Goal: Task Accomplishment & Management: Manage account settings

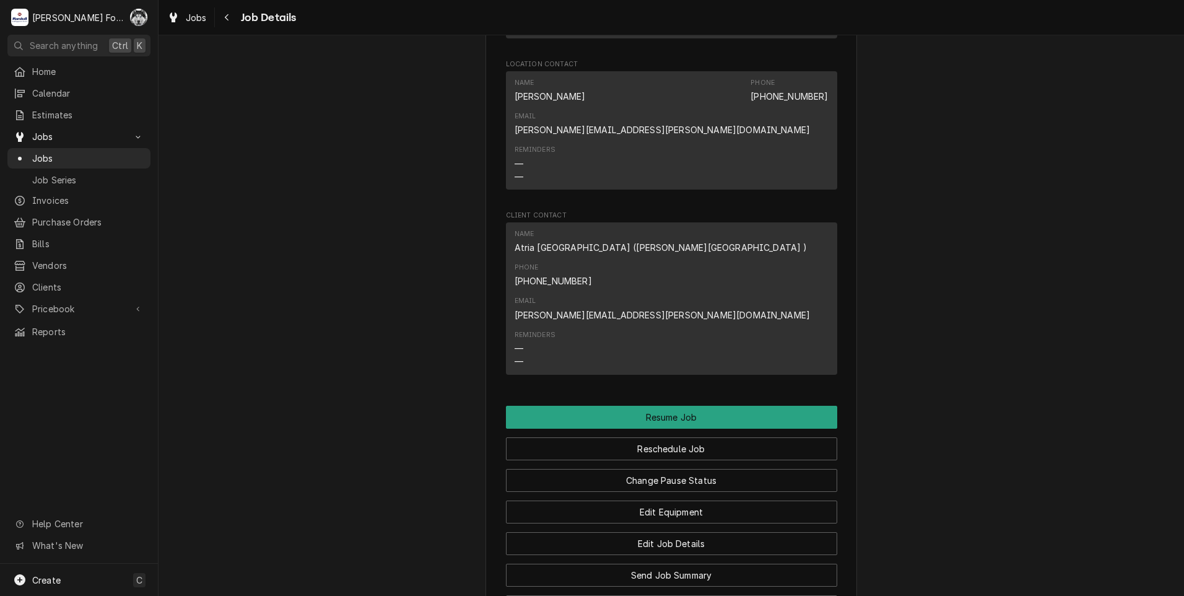
scroll to position [1436, 0]
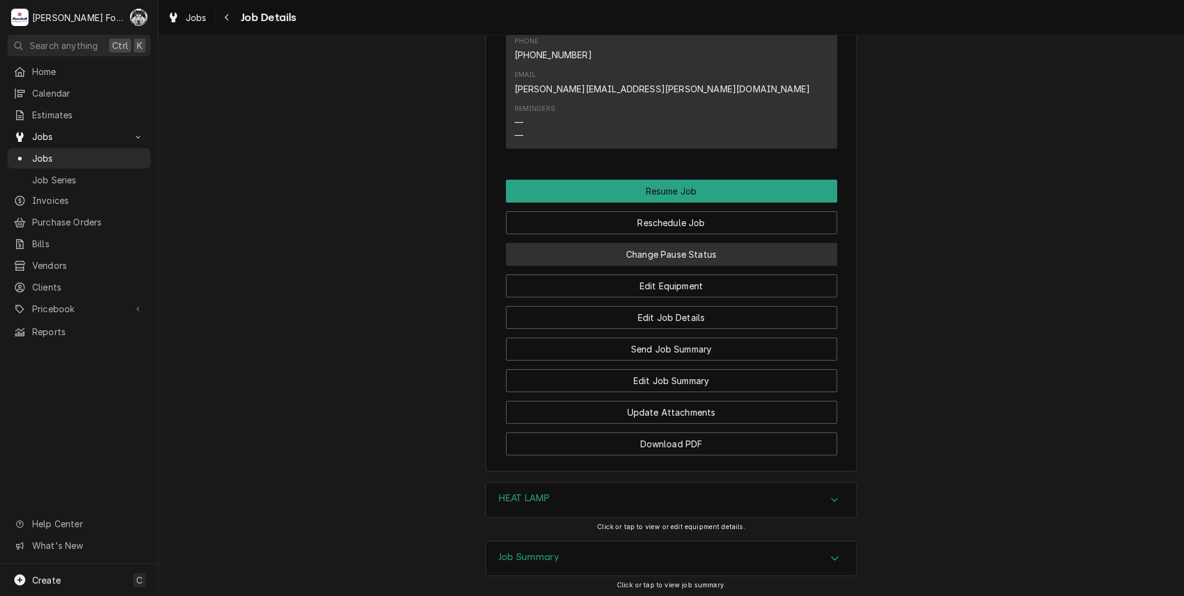
click at [618, 243] on button "Change Pause Status" at bounding box center [671, 254] width 331 height 23
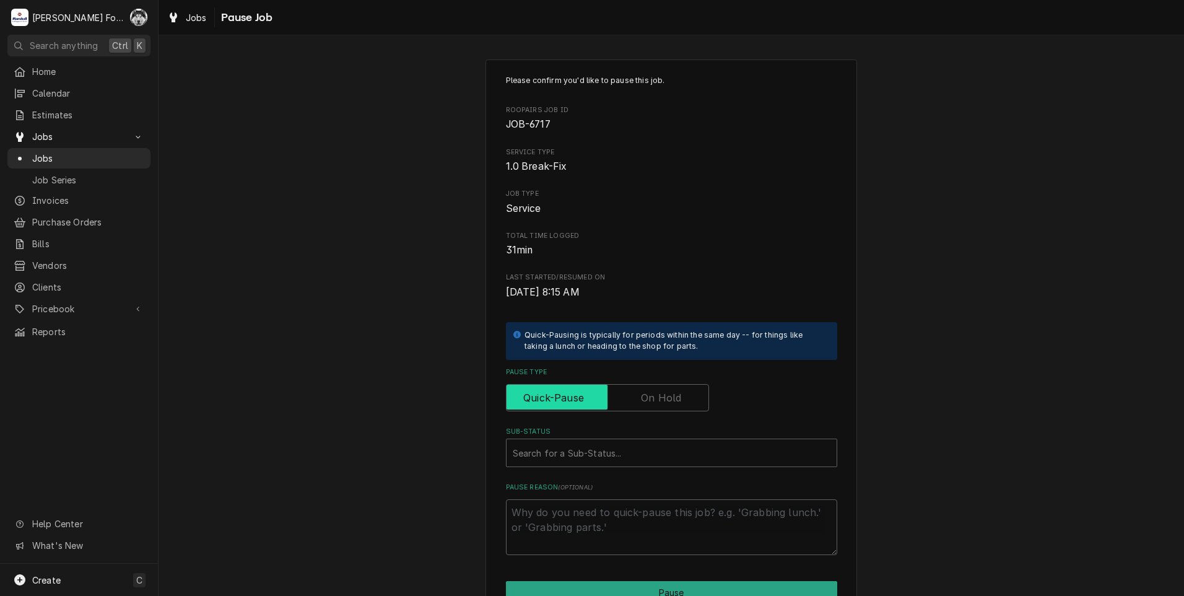
drag, startPoint x: 625, startPoint y: 396, endPoint x: 604, endPoint y: 435, distance: 44.3
click at [622, 397] on input "Pause Type" at bounding box center [608, 397] width 192 height 27
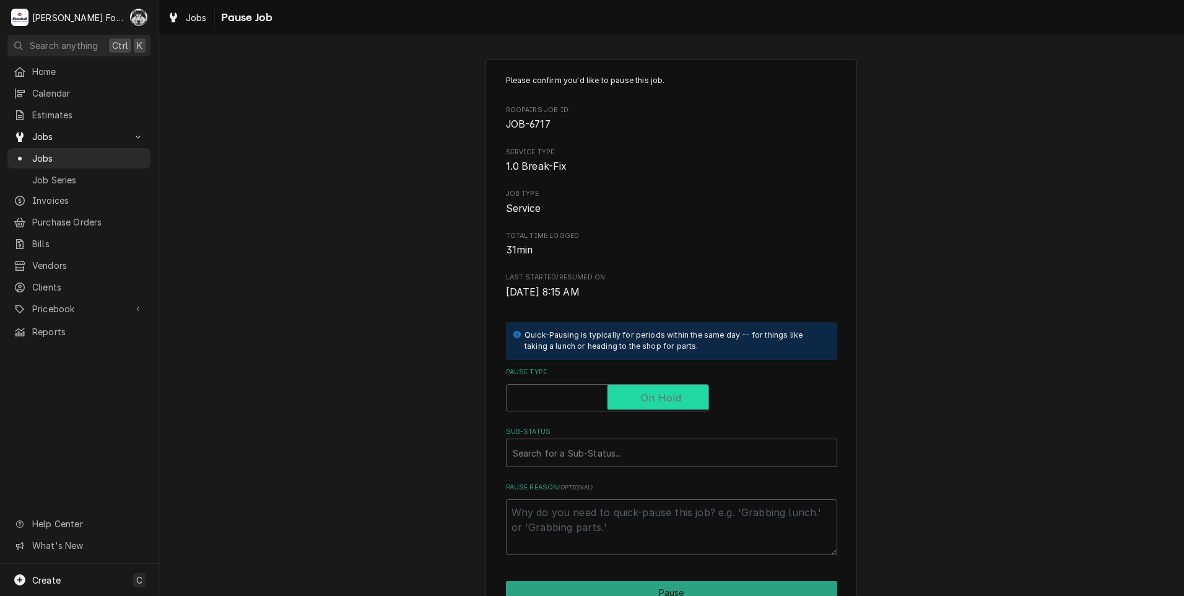
checkbox input "true"
click at [593, 468] on div "Please confirm you'd like to pause this job. Roopairs Job ID JOB-6717 Service T…" at bounding box center [671, 315] width 331 height 480
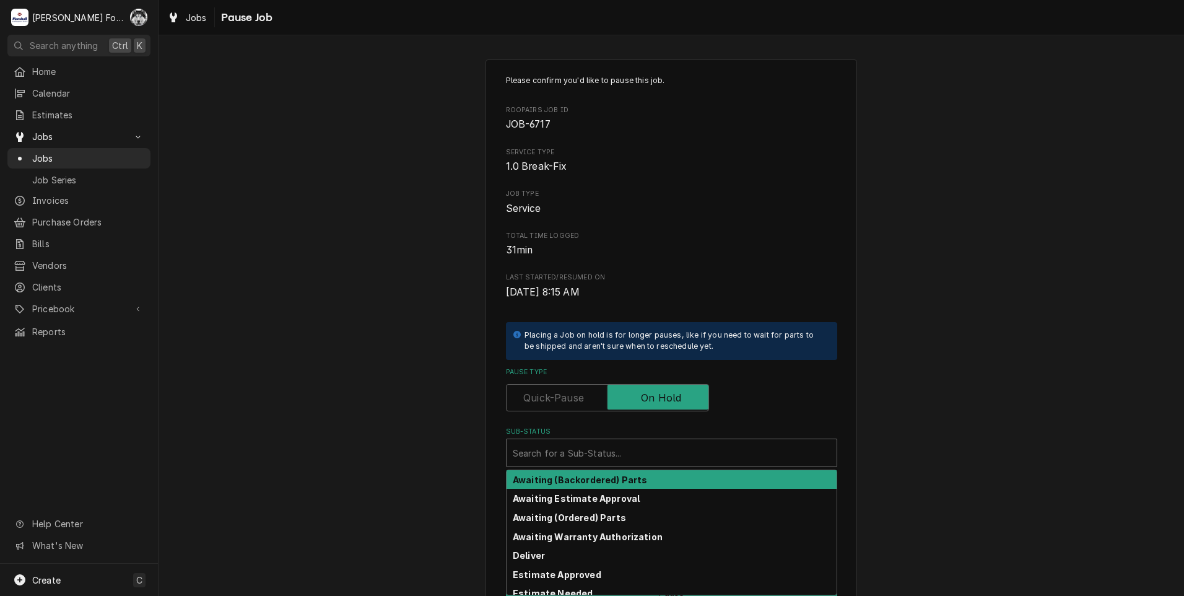
click at [598, 455] on div "Sub-Status" at bounding box center [672, 453] width 318 height 22
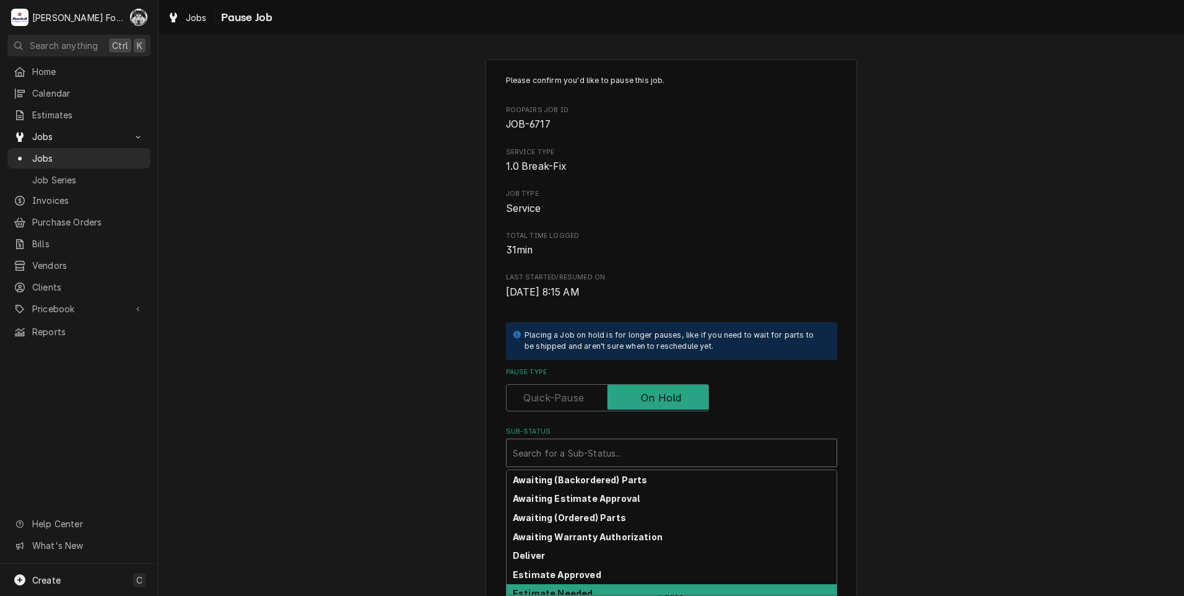
click at [578, 584] on div "Estimate Needed" at bounding box center [672, 593] width 330 height 19
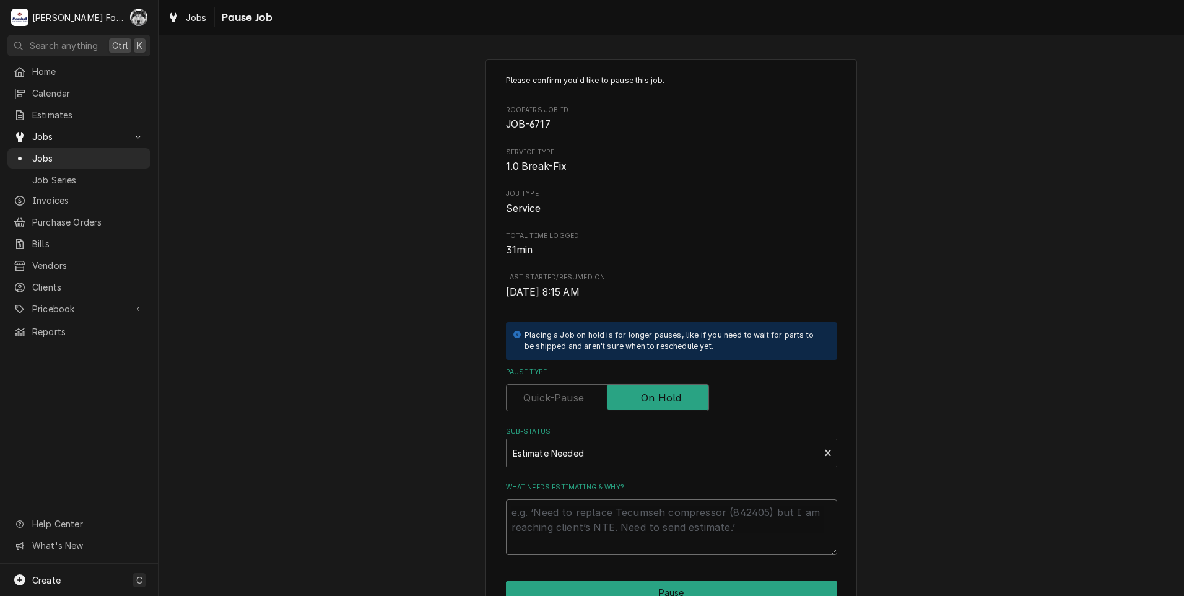
click at [569, 518] on textarea "What needs estimating & why?" at bounding box center [671, 527] width 331 height 56
type textarea "x"
type textarea "P"
type textarea "x"
type textarea "PA"
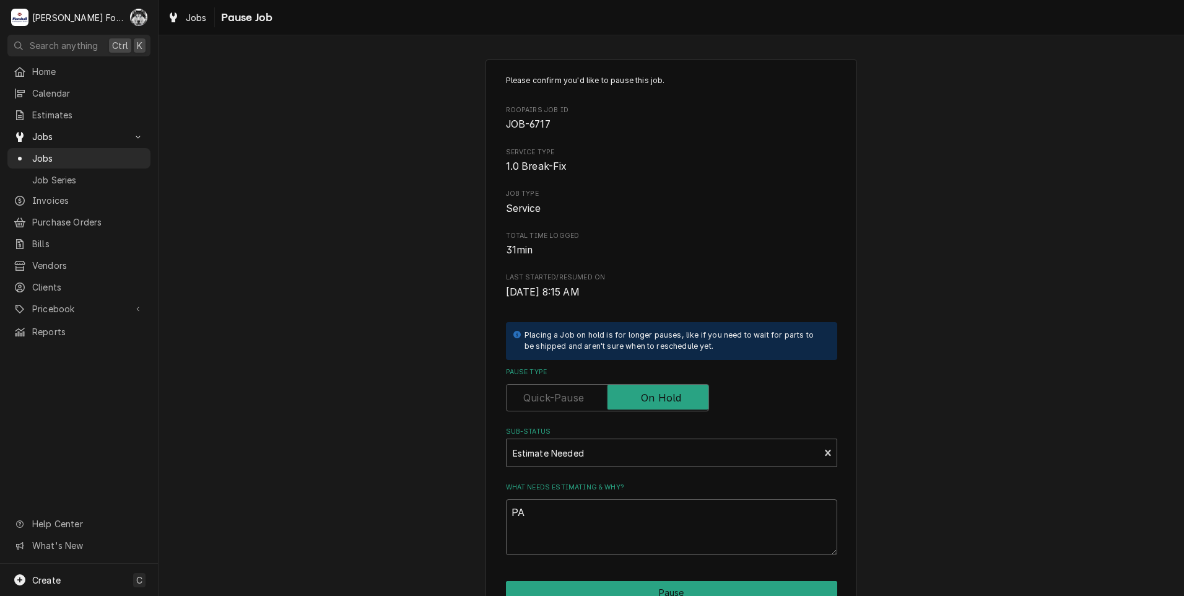
type textarea "x"
type textarea "PAR"
type textarea "x"
type textarea "PART"
type textarea "x"
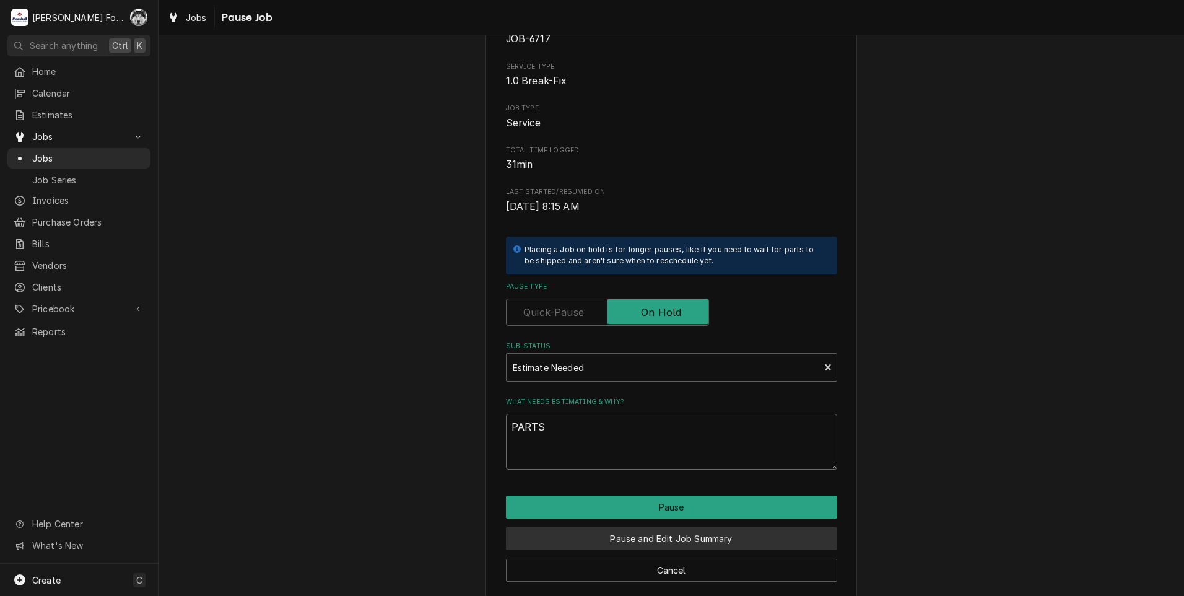
scroll to position [98, 0]
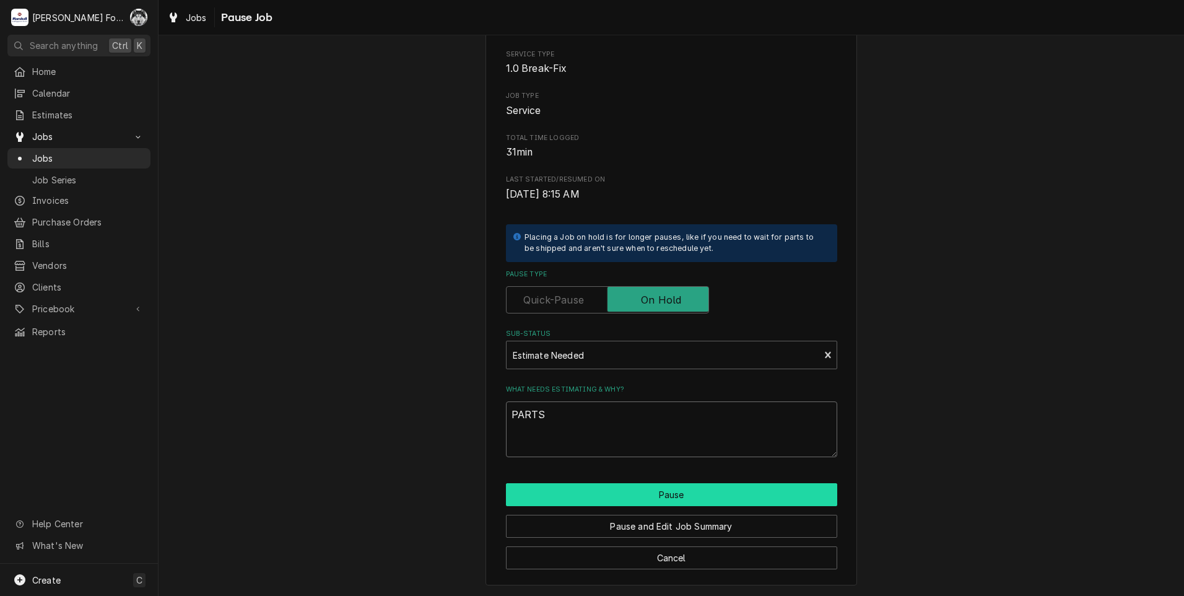
type textarea "PARTS"
click at [671, 493] on button "Pause" at bounding box center [671, 494] width 331 height 23
type textarea "x"
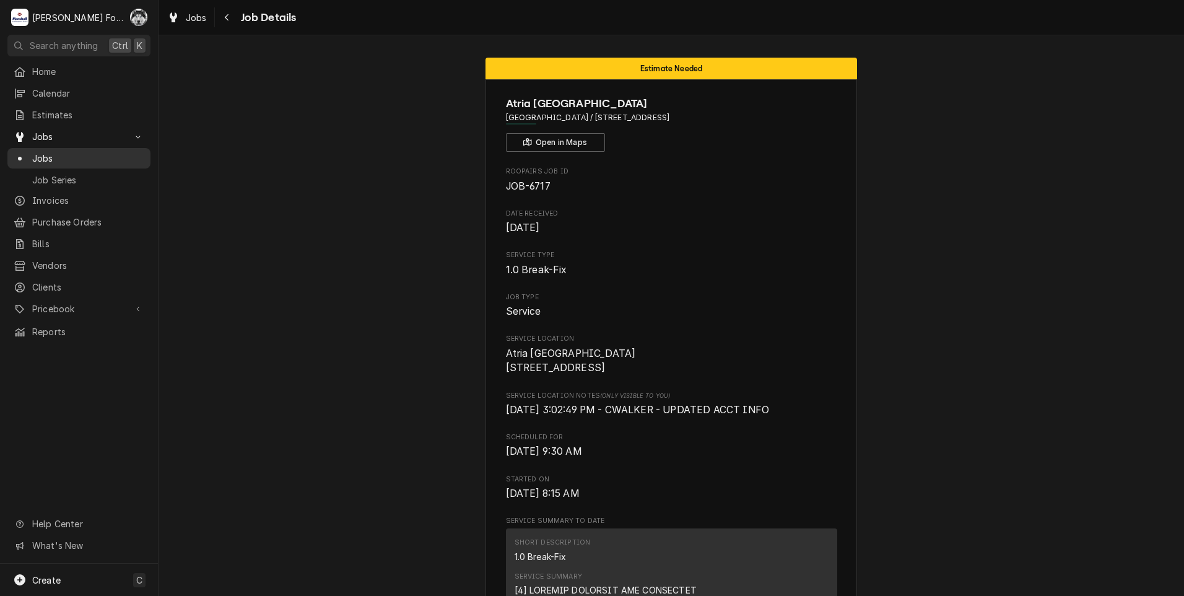
click at [43, 156] on span "Jobs" at bounding box center [88, 158] width 112 height 13
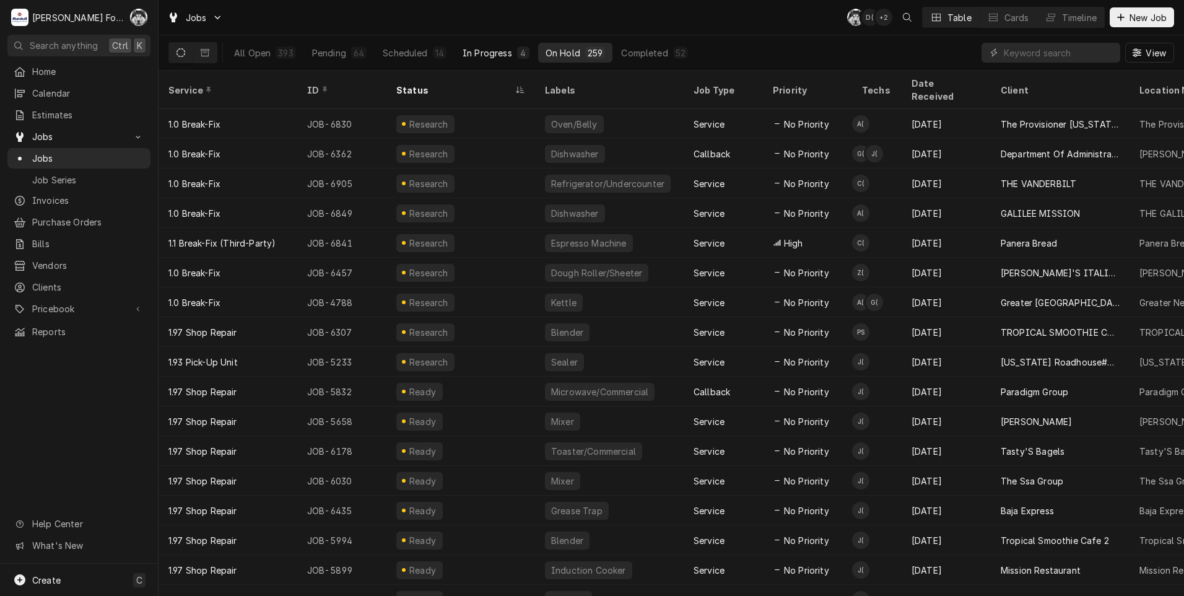
click at [472, 48] on div "In Progress" at bounding box center [488, 52] width 50 height 13
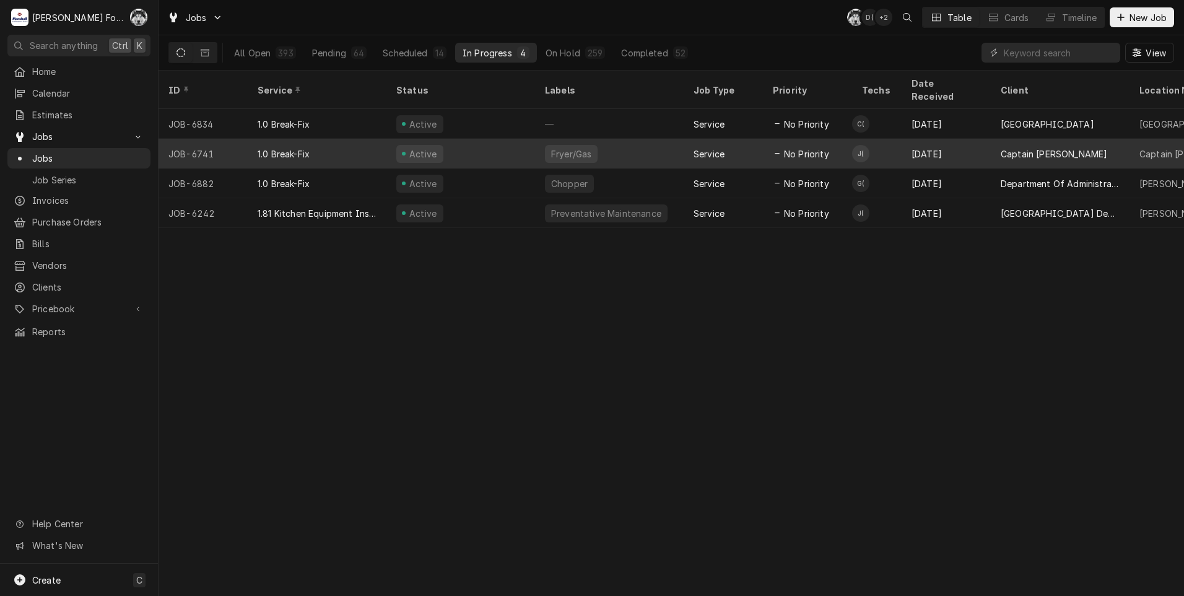
click at [815, 147] on span "No Priority" at bounding box center [806, 153] width 45 height 13
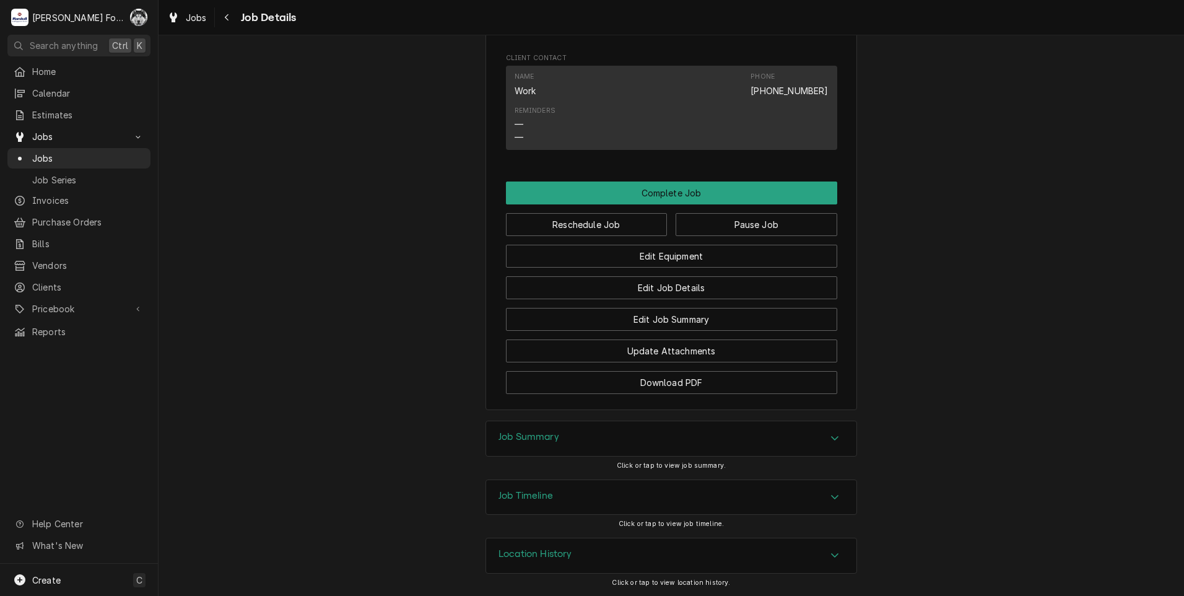
scroll to position [1005, 0]
click at [643, 436] on div "Job Summary" at bounding box center [671, 438] width 370 height 35
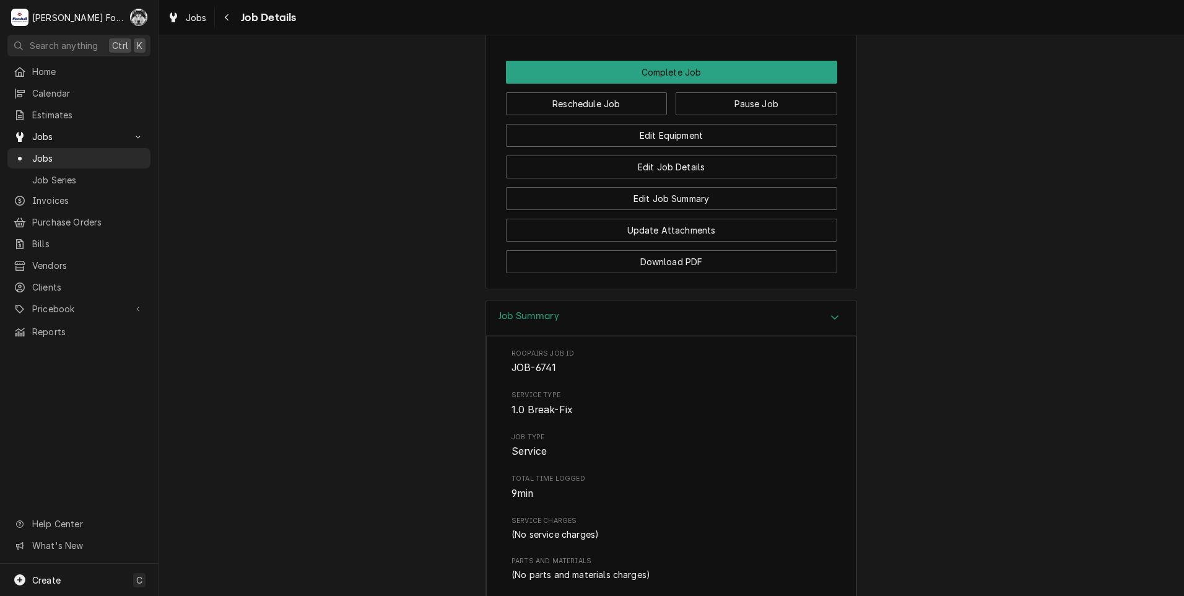
scroll to position [1432, 0]
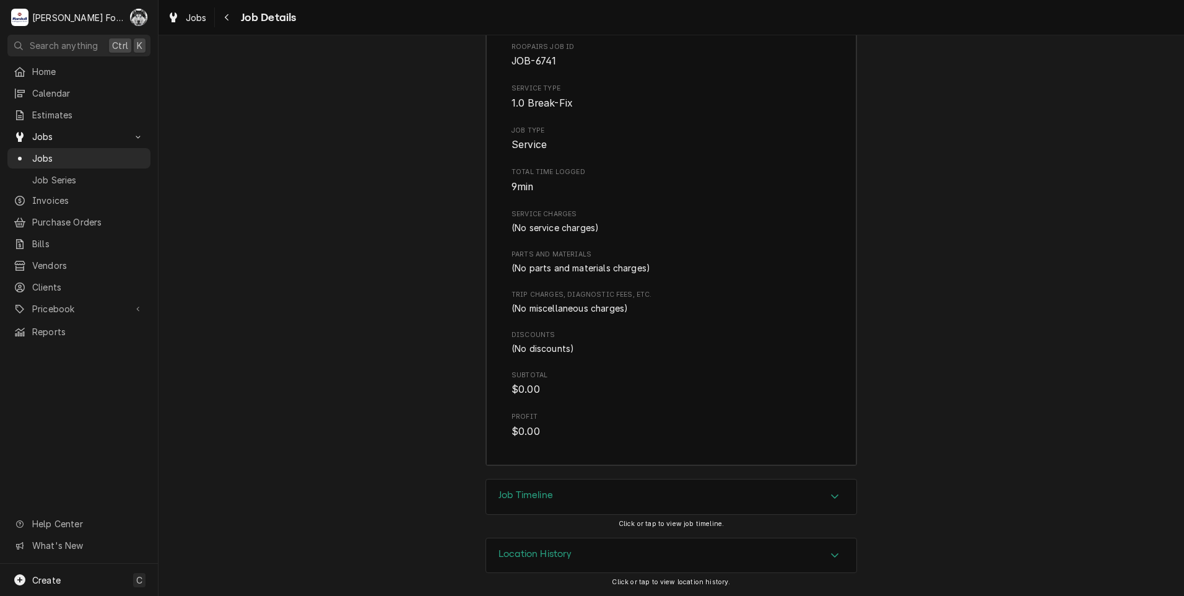
click at [627, 489] on div "Job Timeline" at bounding box center [671, 496] width 370 height 35
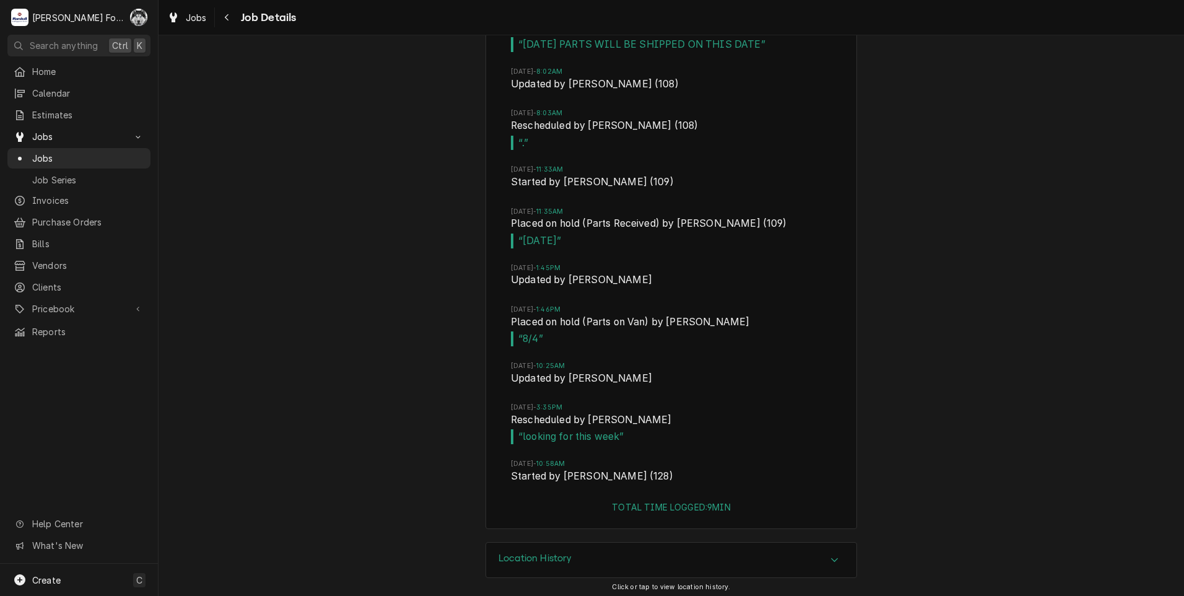
scroll to position [2037, 0]
